Goal: Check status: Check status

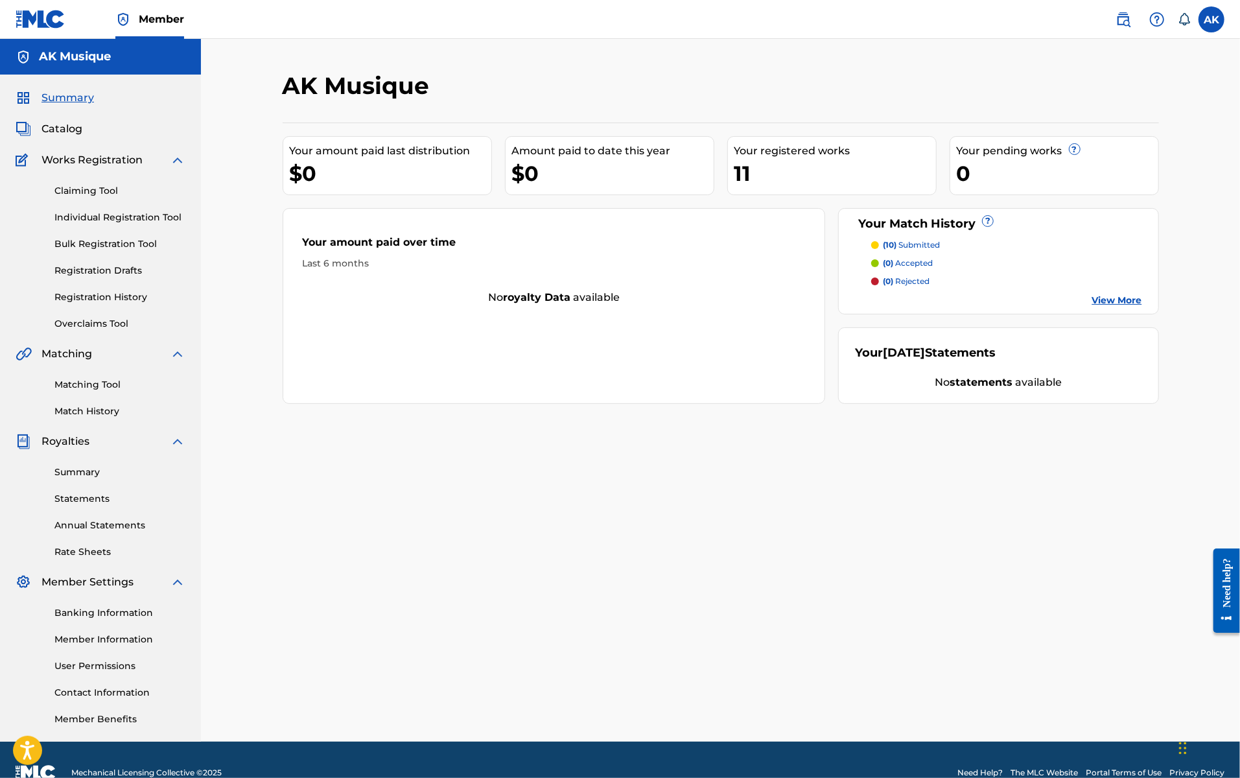
click at [107, 379] on link "Matching Tool" at bounding box center [119, 385] width 131 height 14
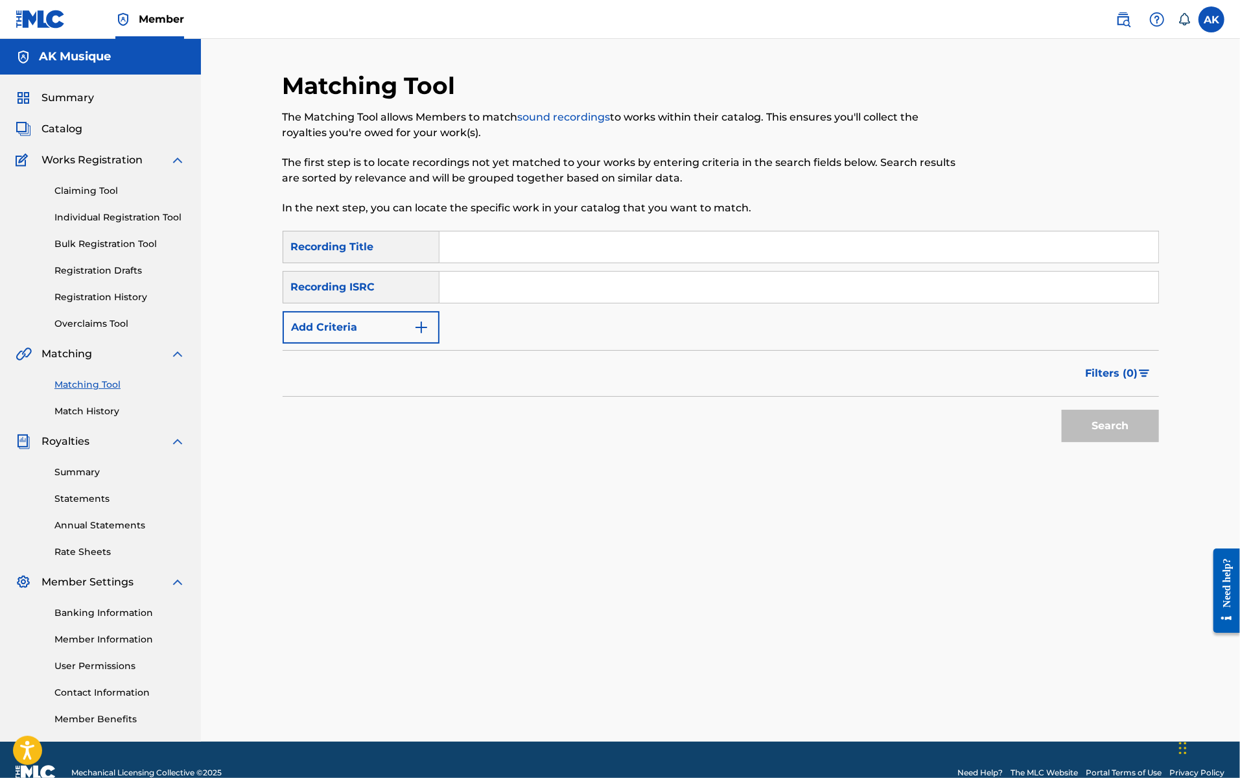
click at [116, 277] on link "Registration Drafts" at bounding box center [119, 271] width 131 height 14
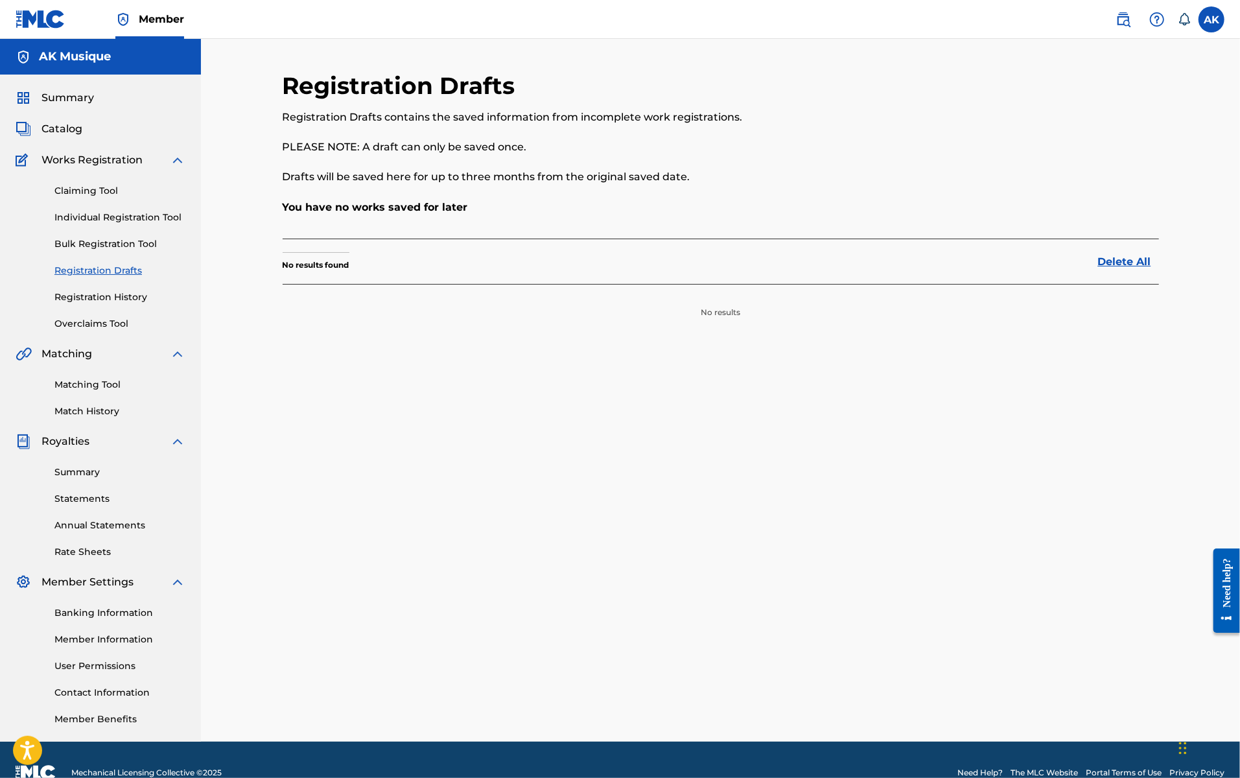
click at [117, 299] on link "Registration History" at bounding box center [119, 297] width 131 height 14
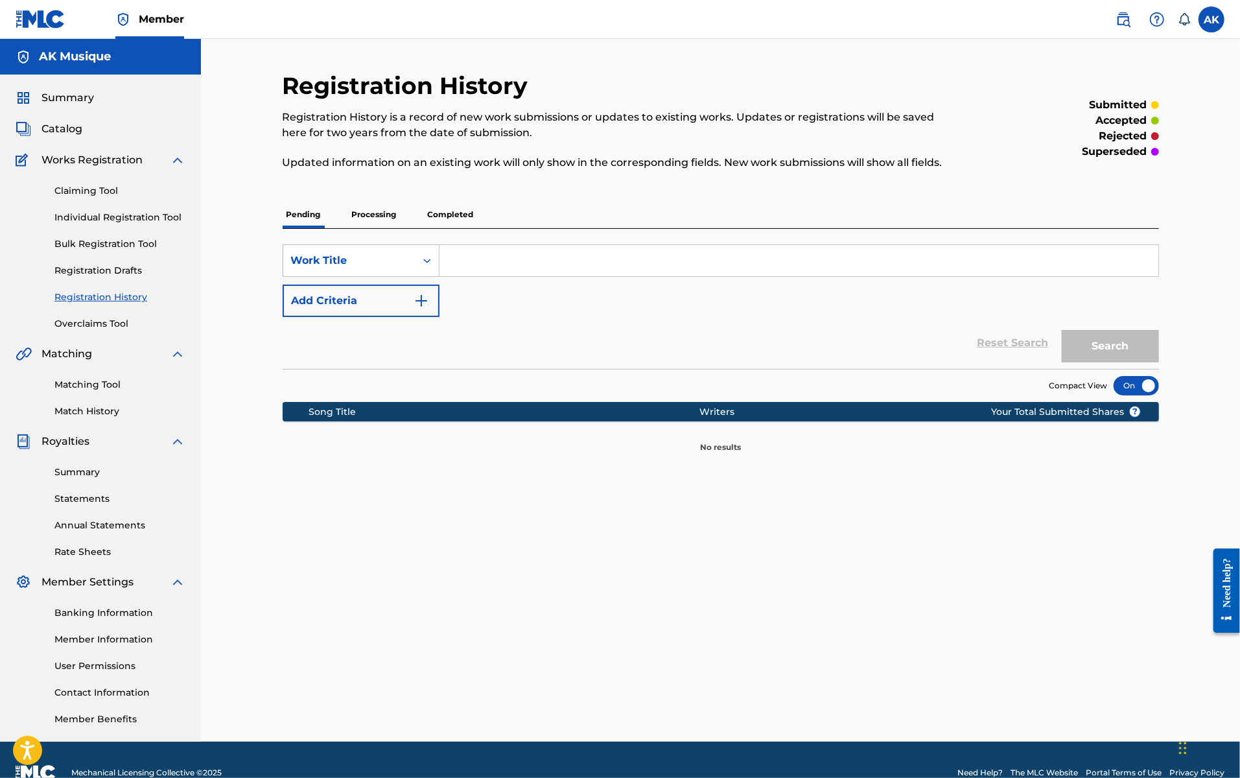
click at [386, 220] on p "Processing" at bounding box center [374, 214] width 53 height 27
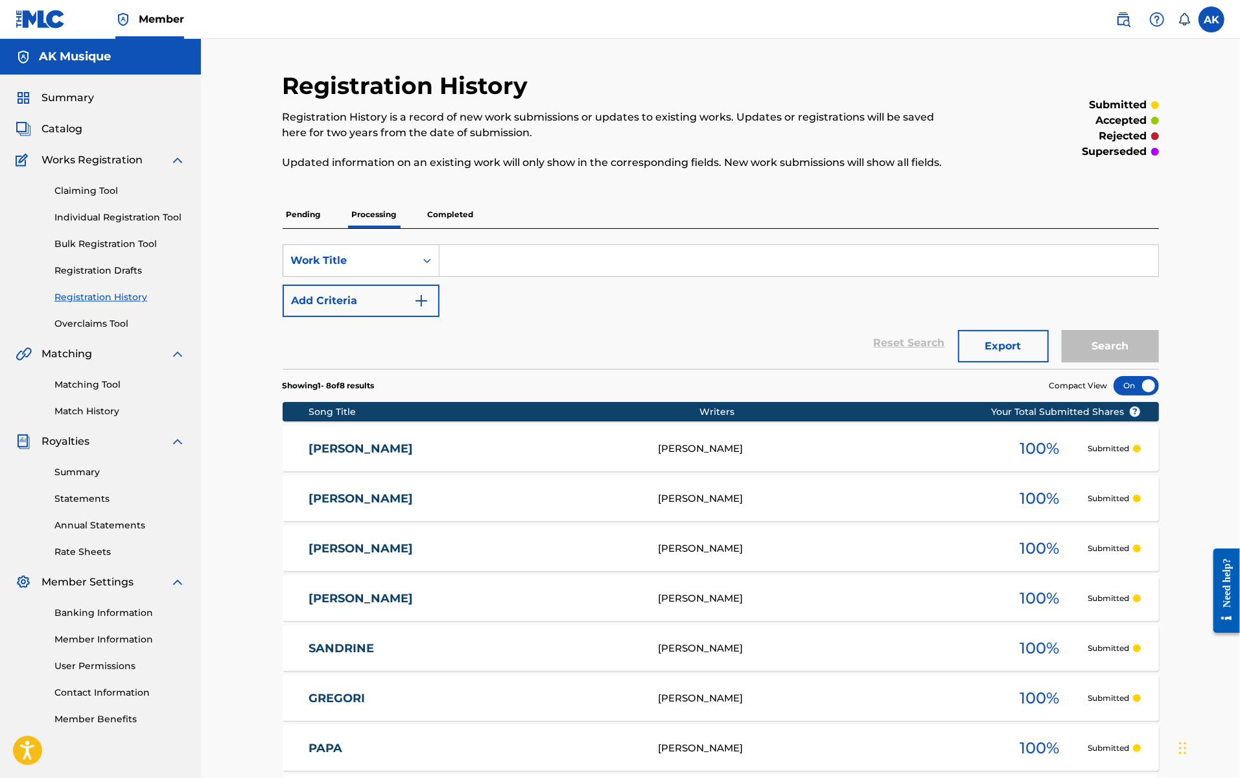
click at [463, 226] on p "Completed" at bounding box center [451, 214] width 54 height 27
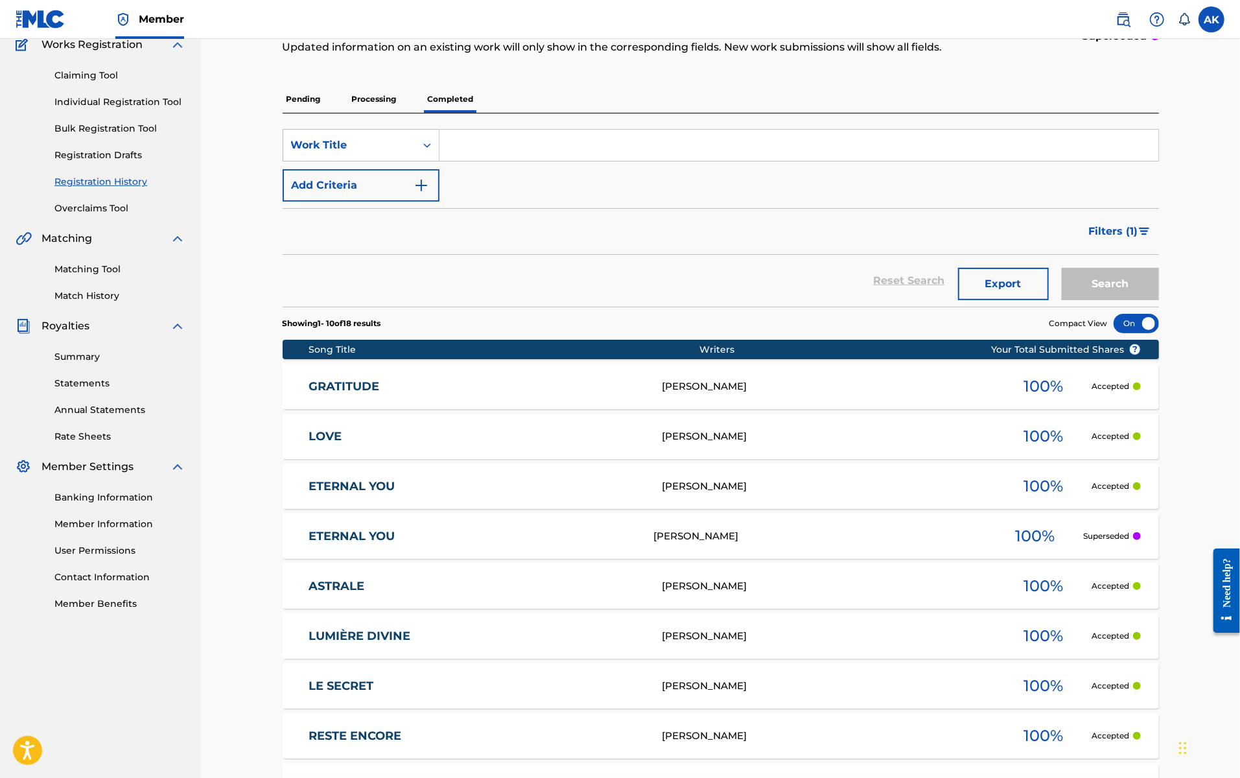
scroll to position [110, 0]
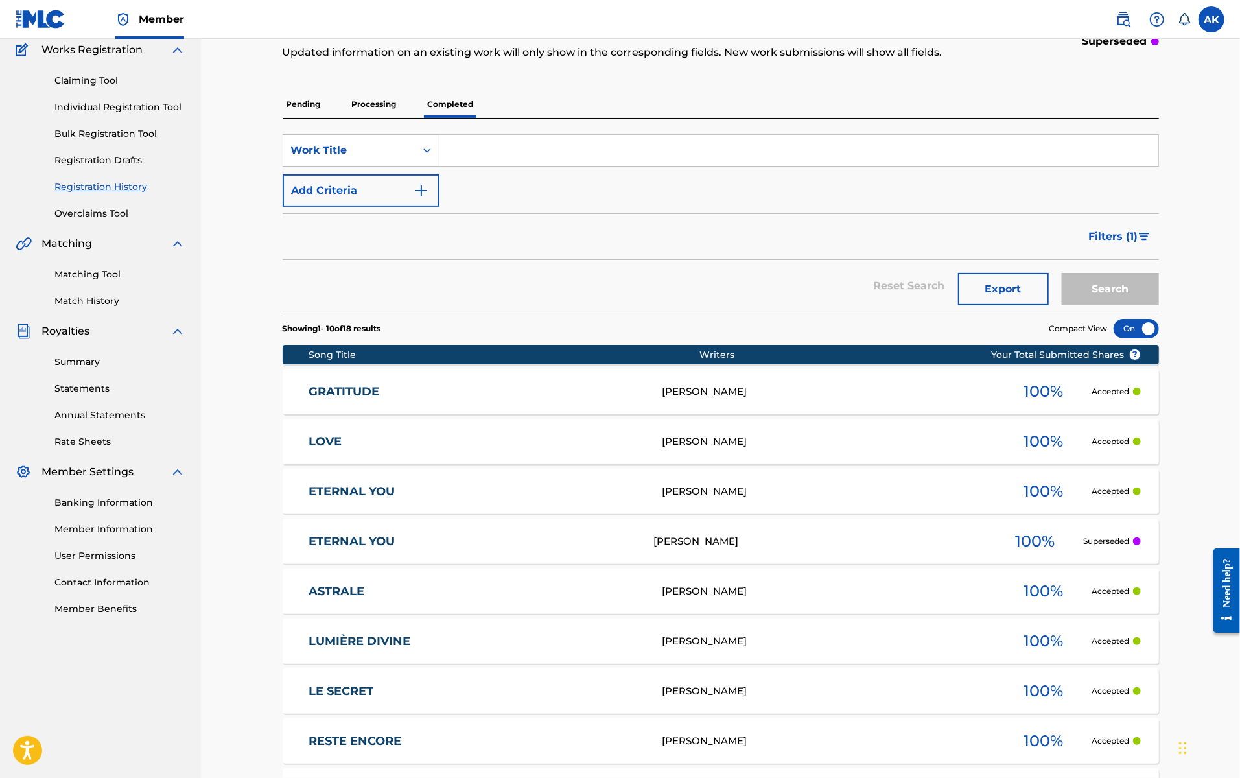
click at [366, 396] on link "GRATITUDE" at bounding box center [477, 391] width 336 height 15
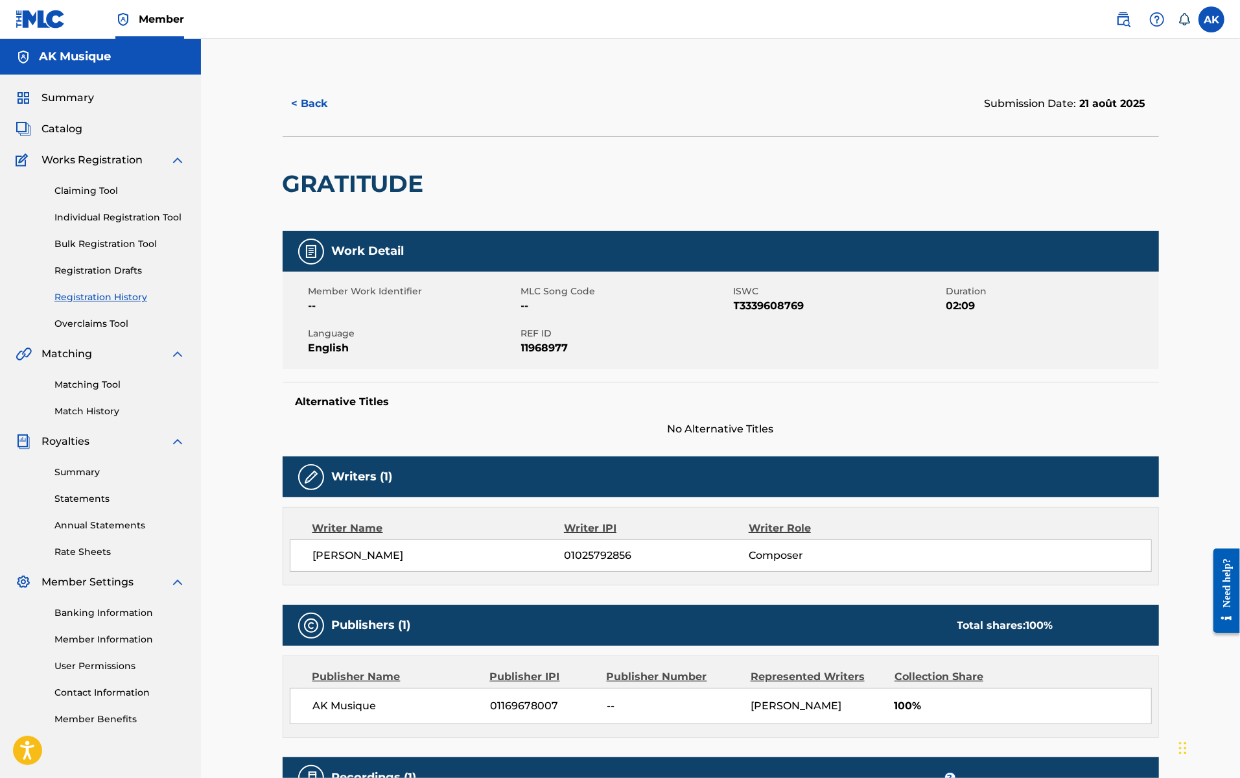
click at [316, 91] on button "< Back" at bounding box center [322, 104] width 78 height 32
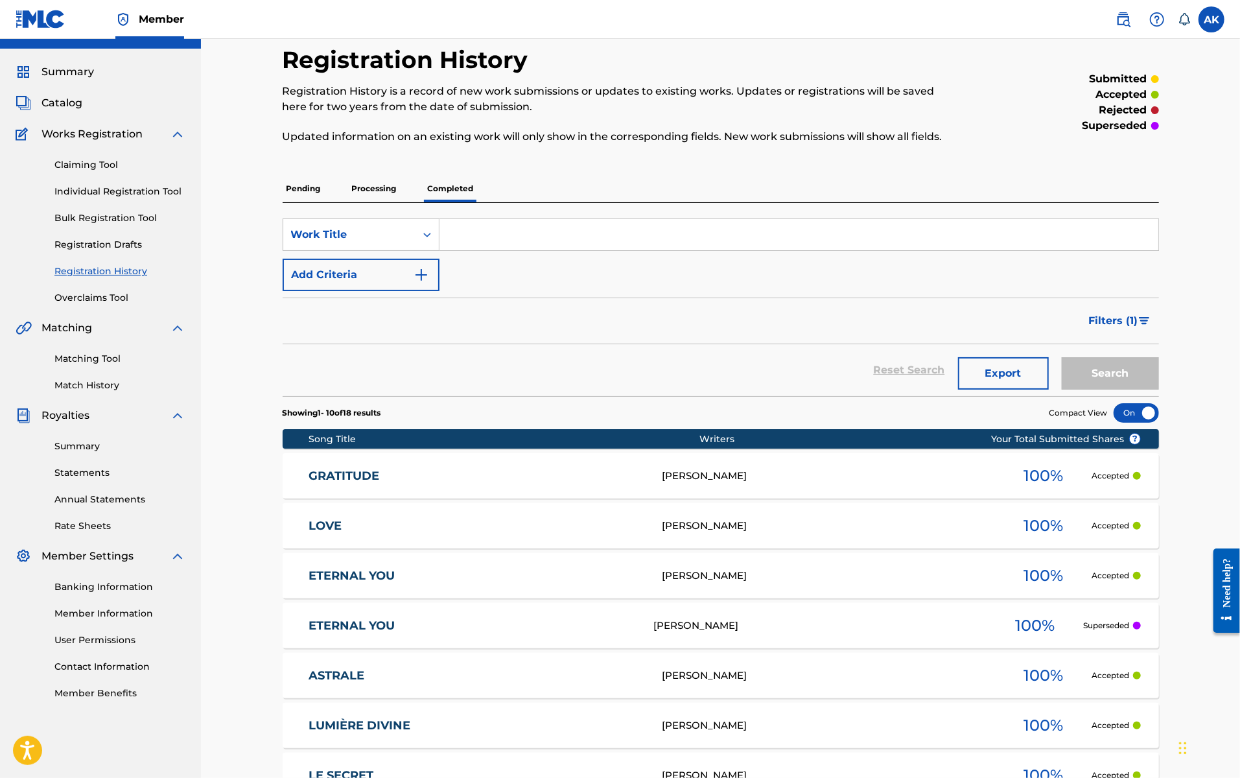
click at [351, 523] on link "LOVE" at bounding box center [477, 526] width 336 height 15
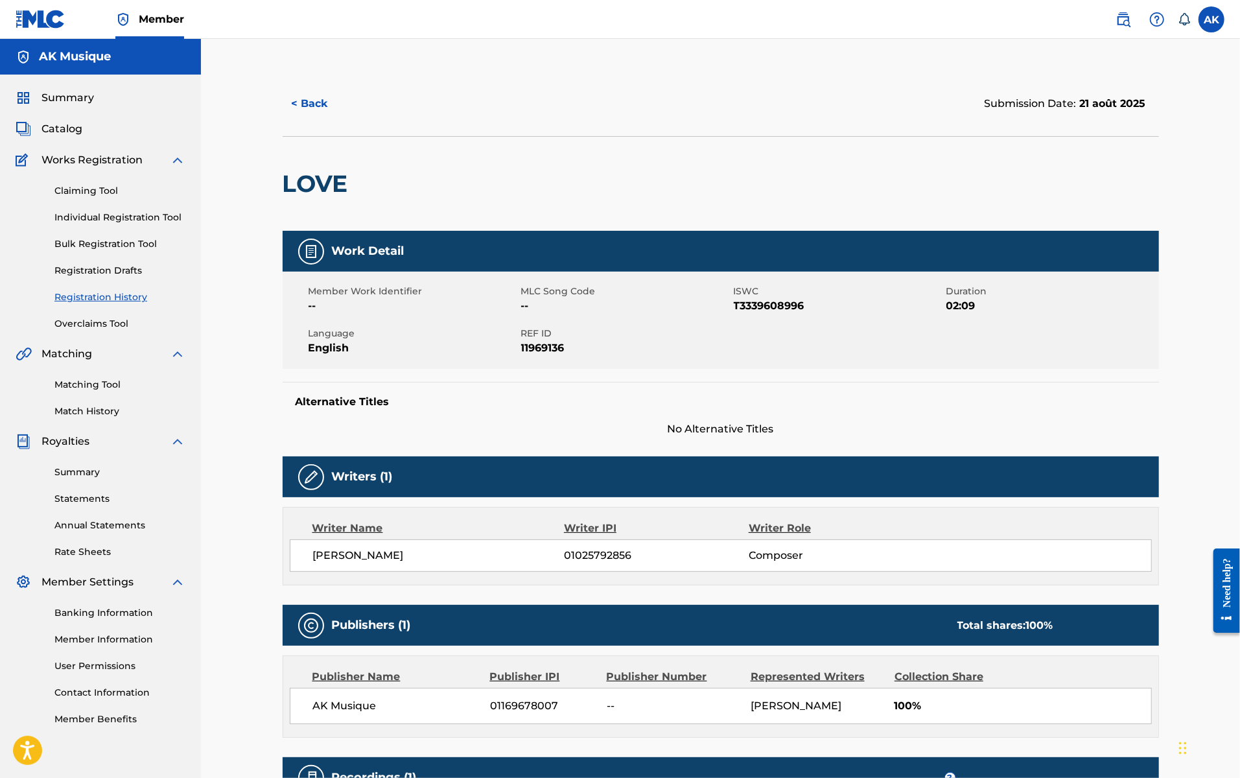
click at [324, 109] on button "< Back" at bounding box center [322, 104] width 78 height 32
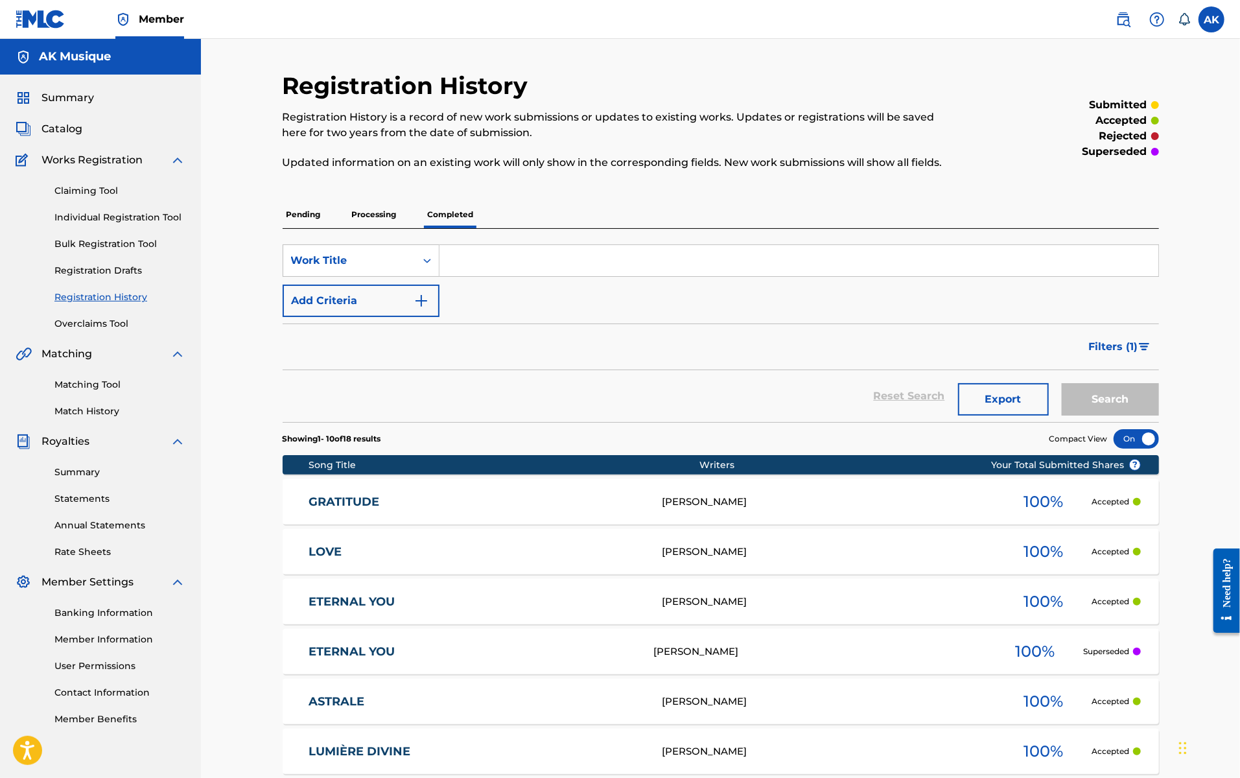
scroll to position [26, 0]
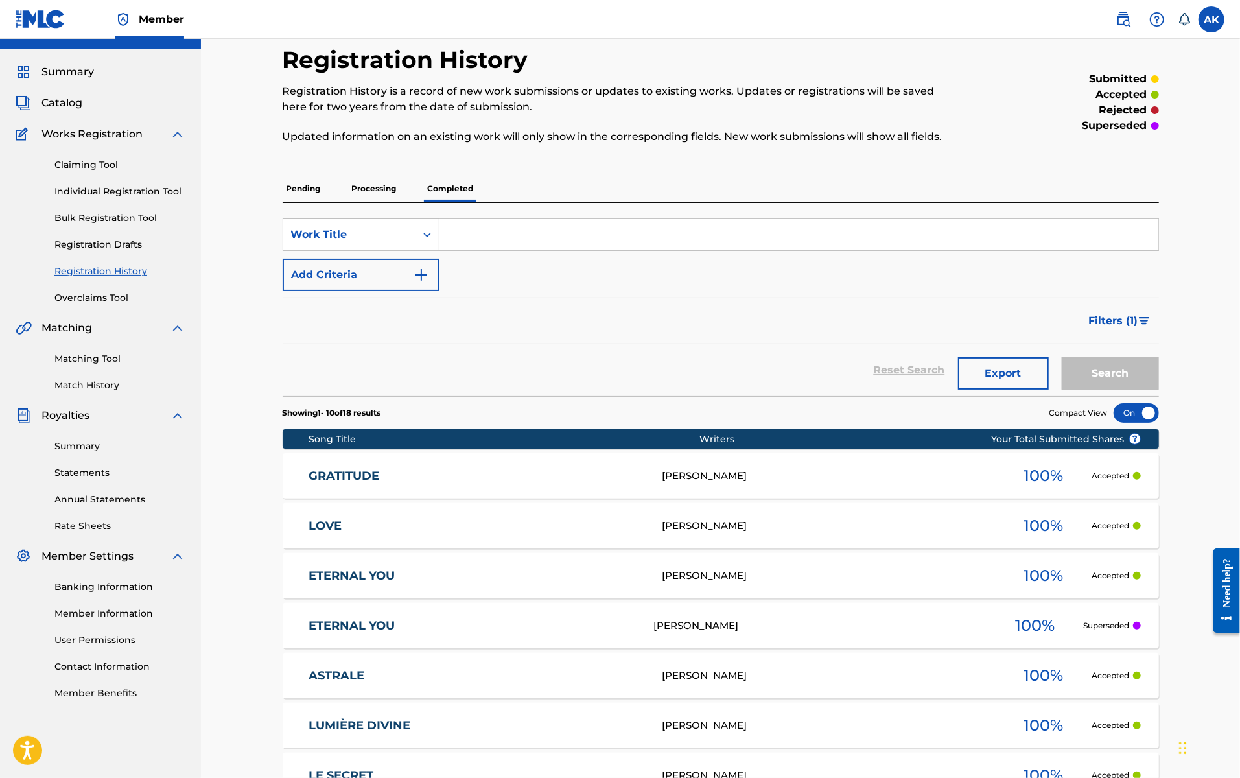
click at [111, 161] on link "Claiming Tool" at bounding box center [119, 165] width 131 height 14
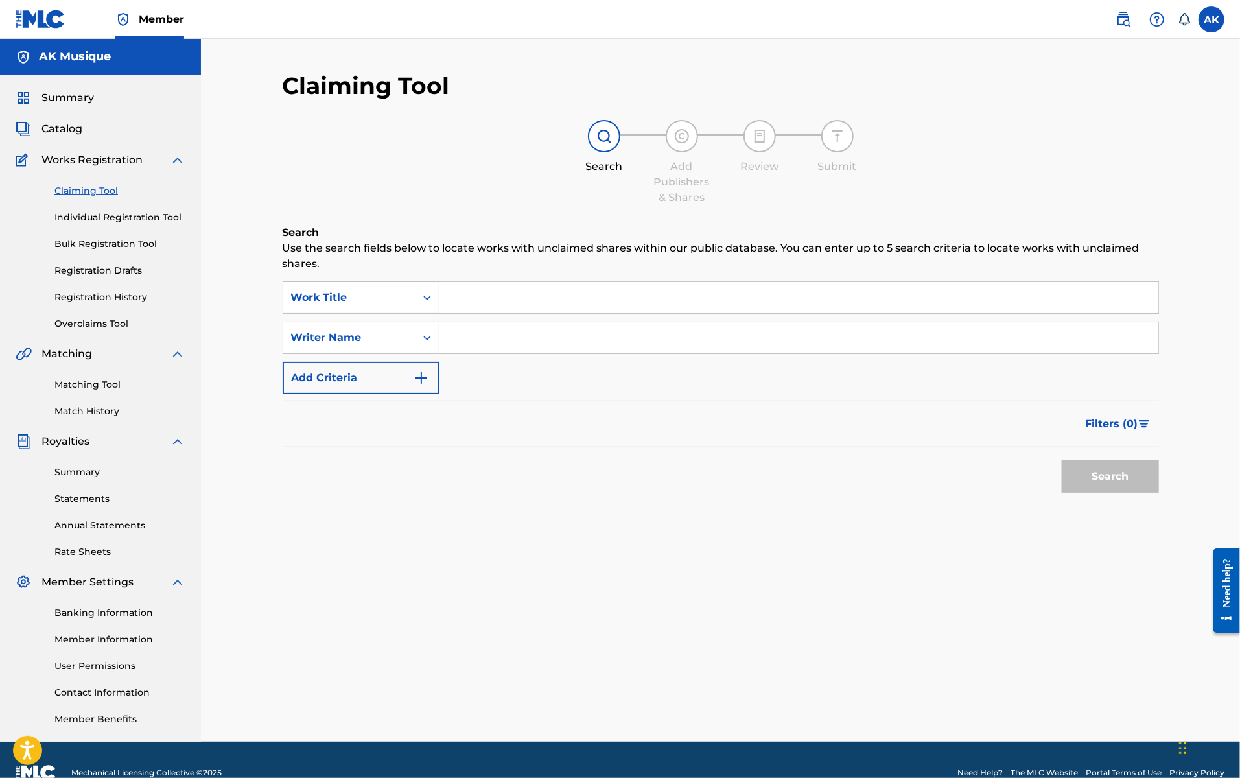
click at [127, 212] on link "Individual Registration Tool" at bounding box center [119, 218] width 131 height 14
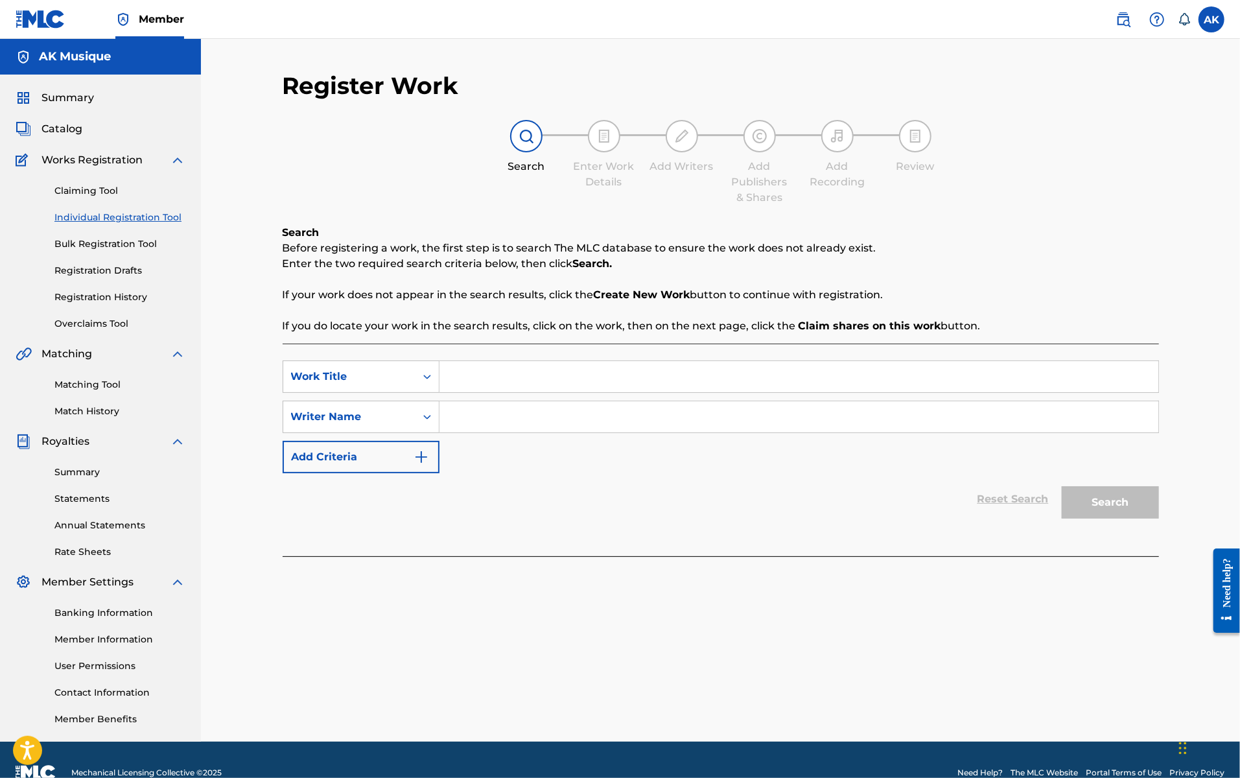
click at [130, 235] on div "Claiming Tool Individual Registration Tool Bulk Registration Tool Registration …" at bounding box center [101, 249] width 170 height 163
click at [125, 247] on link "Bulk Registration Tool" at bounding box center [119, 244] width 131 height 14
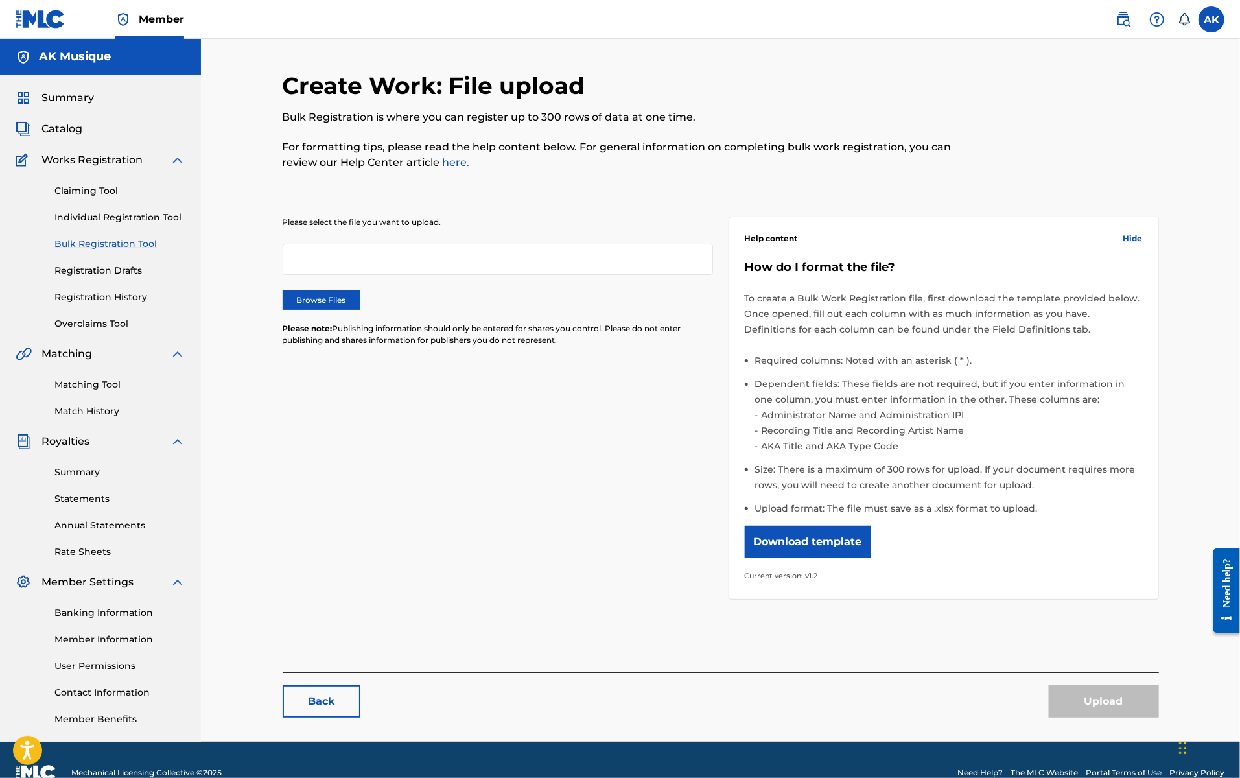
click at [121, 273] on link "Registration Drafts" at bounding box center [119, 271] width 131 height 14
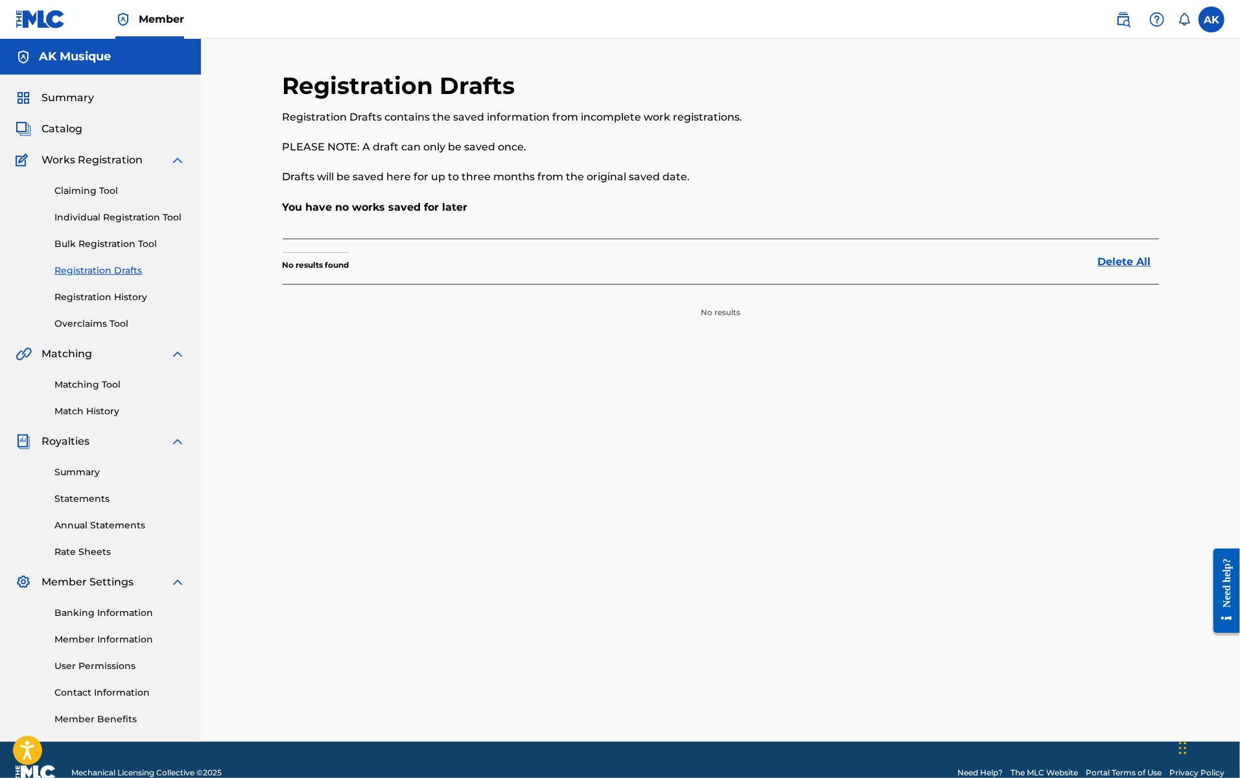
click at [132, 294] on link "Registration History" at bounding box center [119, 297] width 131 height 14
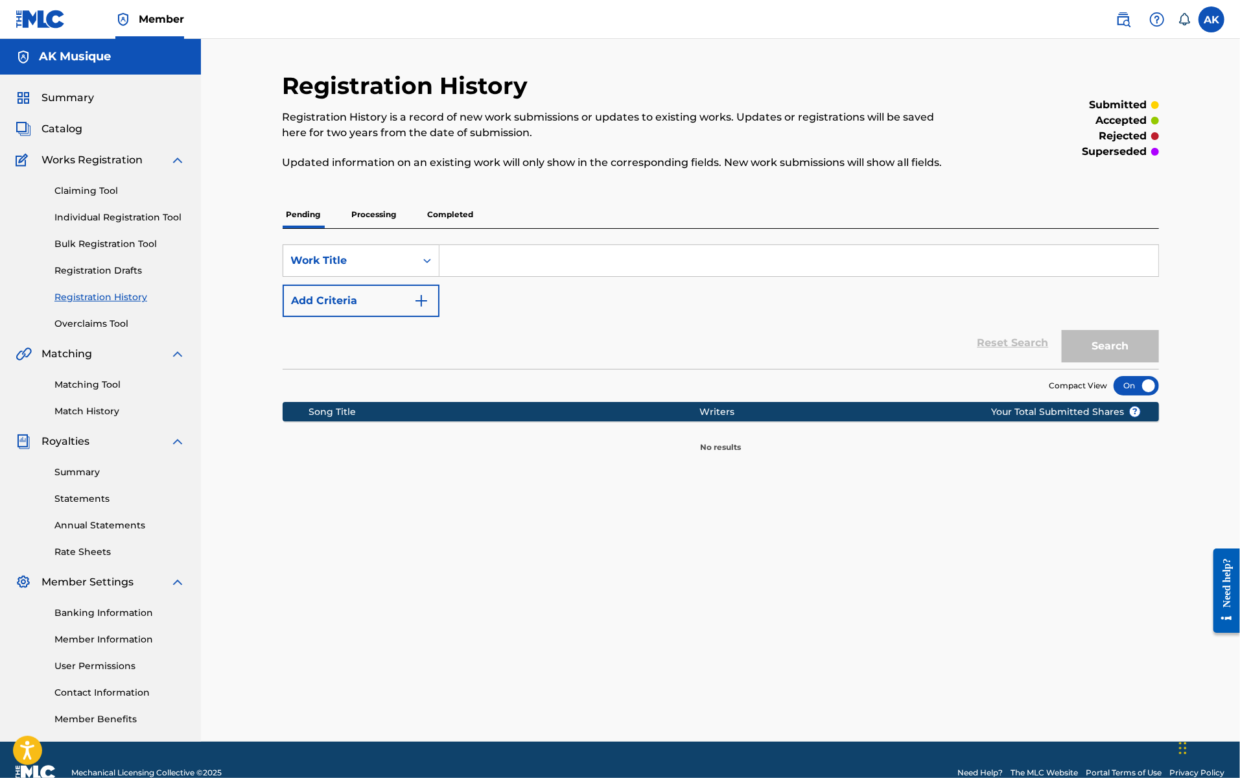
click at [442, 206] on p "Completed" at bounding box center [451, 214] width 54 height 27
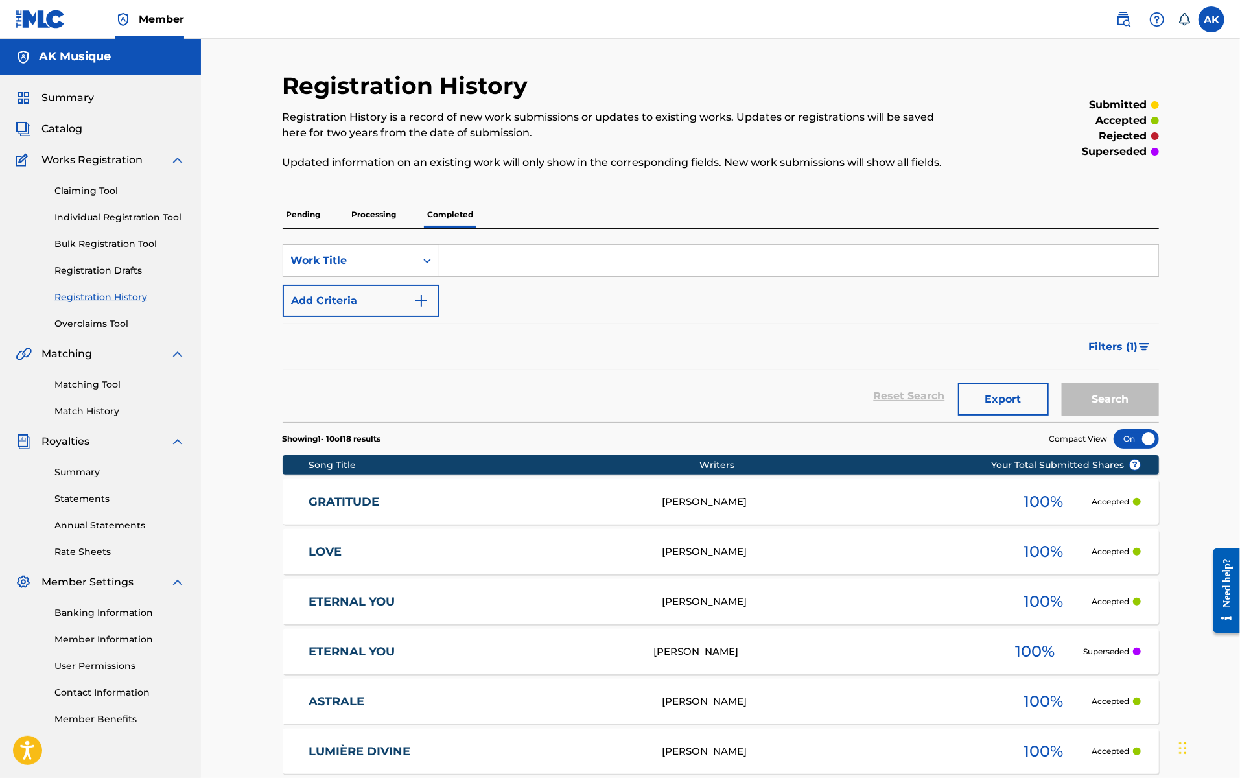
click at [389, 213] on p "Processing" at bounding box center [374, 214] width 53 height 27
